Goal: Navigation & Orientation: Find specific page/section

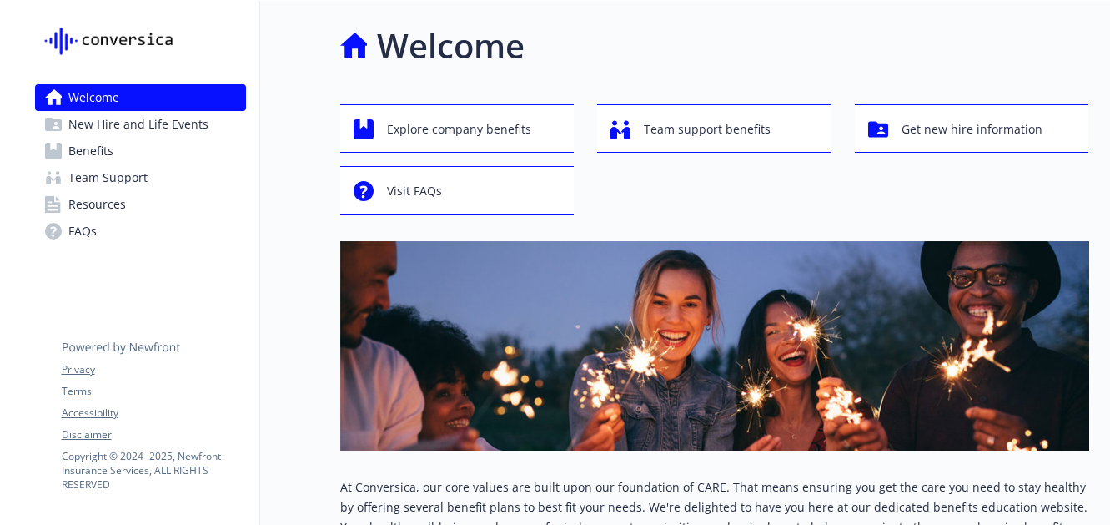
click at [108, 194] on span "Resources" at bounding box center [97, 204] width 58 height 27
